Goal: Navigation & Orientation: Find specific page/section

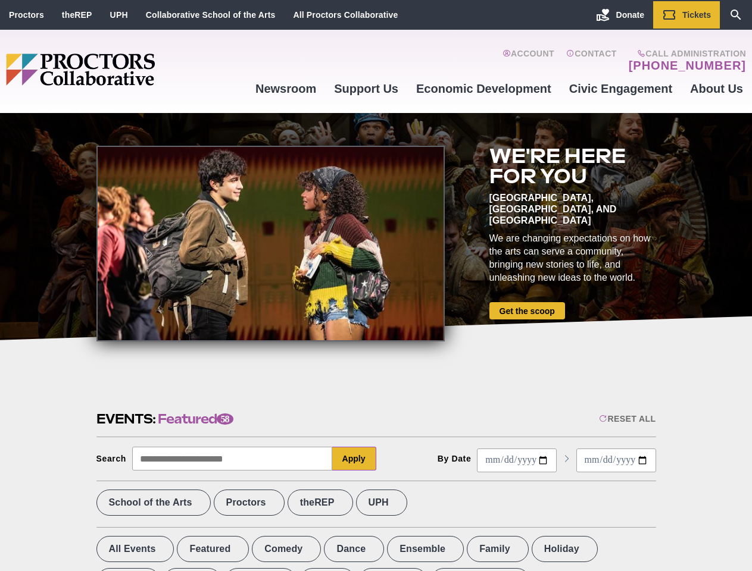
click at [376, 286] on div at bounding box center [270, 244] width 348 height 196
click at [626, 419] on div "Reset All" at bounding box center [627, 419] width 57 height 10
click at [354, 459] on button "Apply" at bounding box center [354, 459] width 44 height 24
